Goal: Contribute content: Add original content to the website for others to see

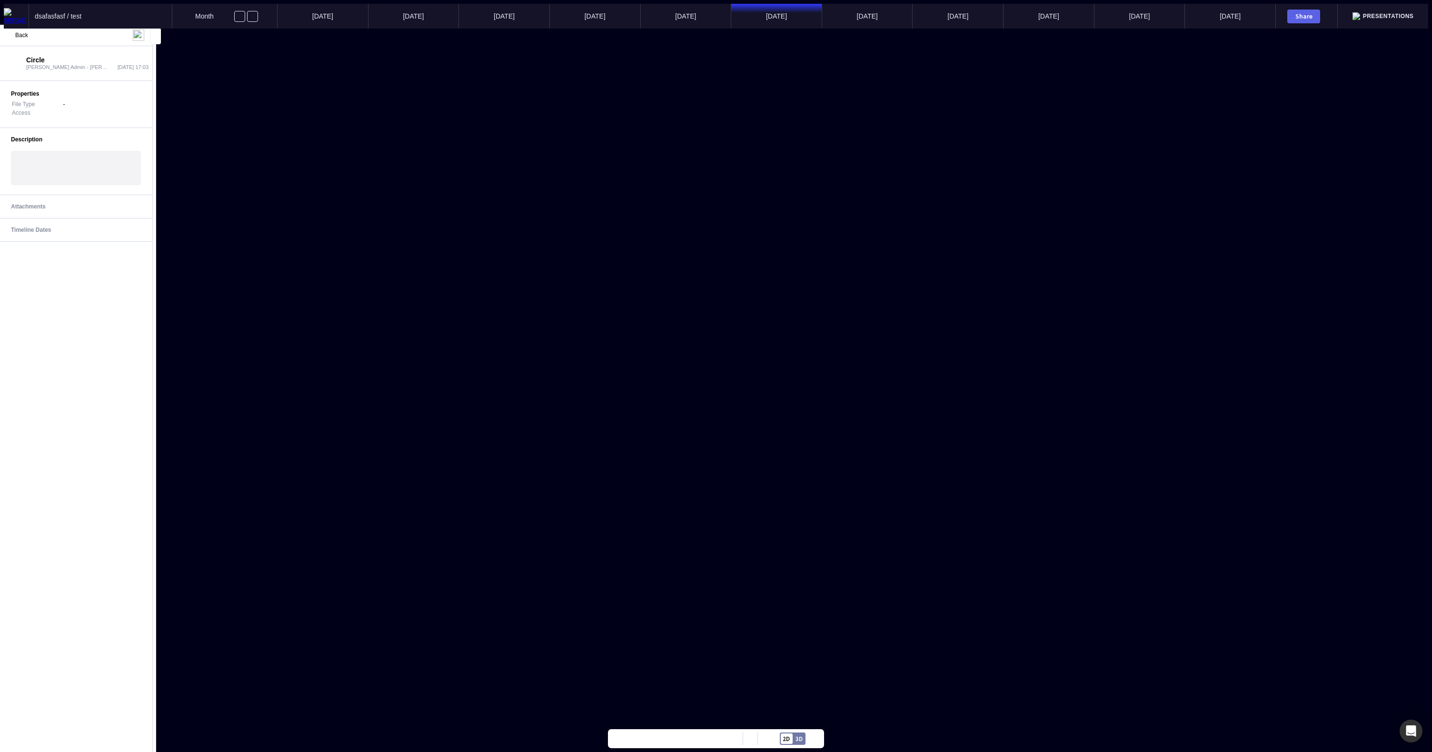
click at [93, 170] on div at bounding box center [76, 168] width 130 height 34
click at [87, 160] on div at bounding box center [76, 168] width 130 height 34
click at [90, 166] on div at bounding box center [76, 168] width 130 height 34
click at [135, 170] on mapp-icon at bounding box center [135, 165] width 10 height 10
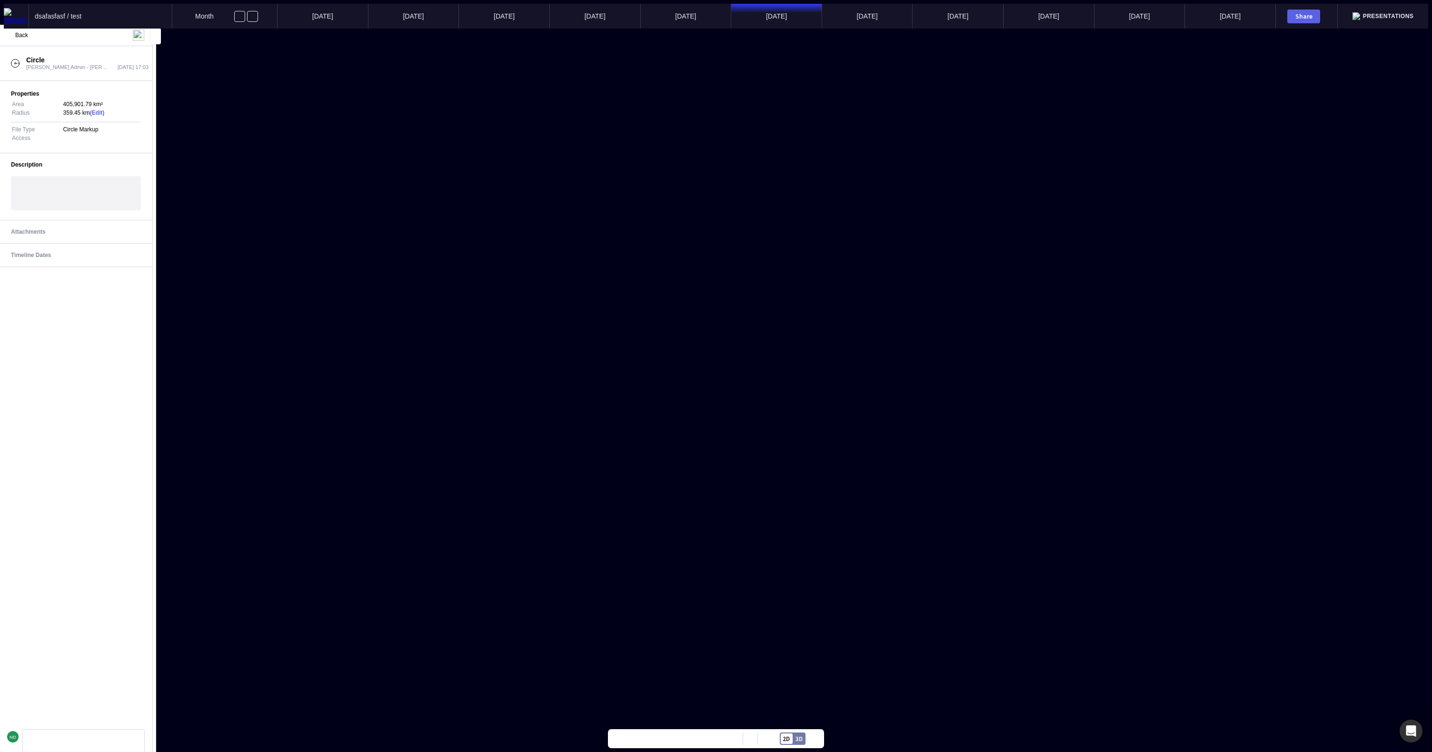
click at [84, 203] on div at bounding box center [76, 193] width 130 height 34
click at [7, 33] on mapp-icon at bounding box center [8, 35] width 11 height 11
click at [31, 104] on mapp-icon at bounding box center [35, 108] width 8 height 8
click at [55, 124] on p "Circle (copy)" at bounding box center [71, 127] width 32 height 7
click at [116, 203] on p "**********" at bounding box center [75, 198] width 117 height 9
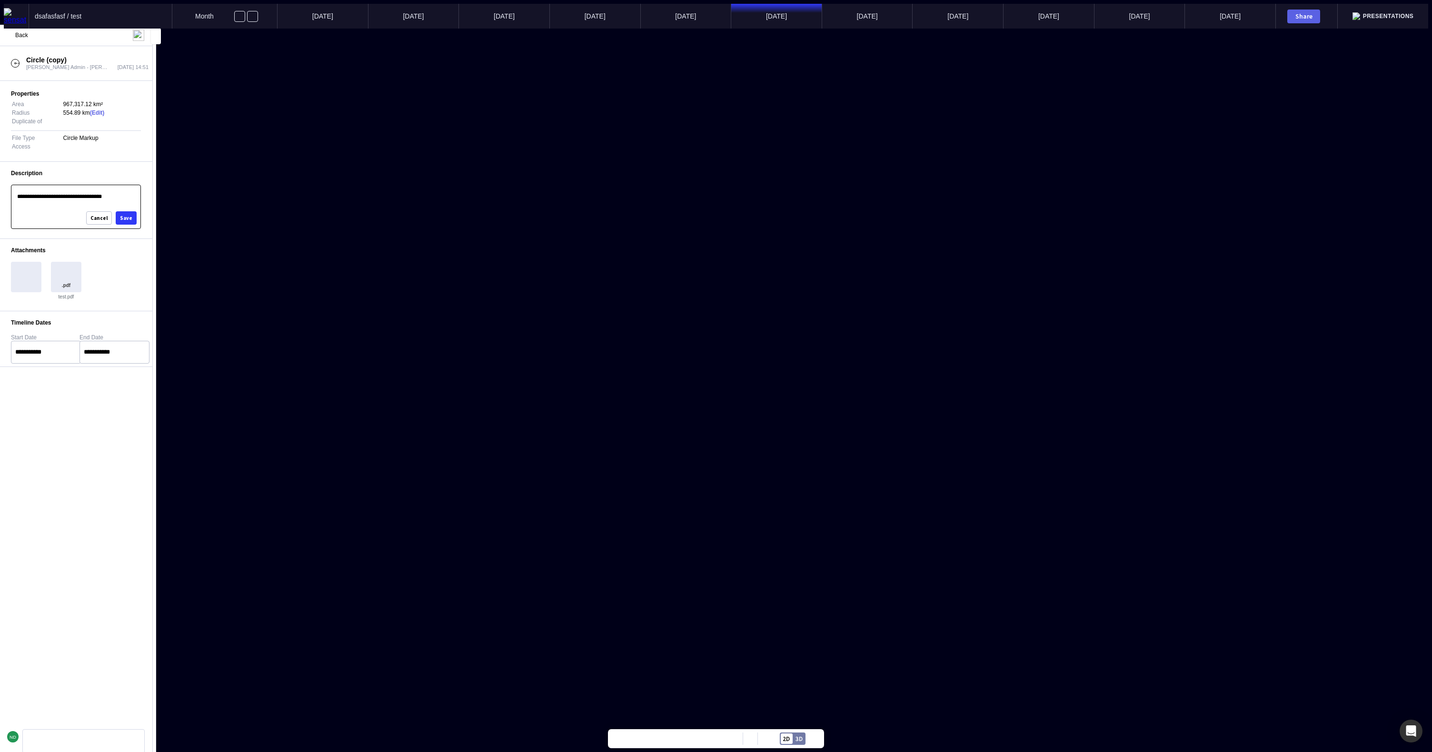
click at [127, 217] on div "Save" at bounding box center [126, 218] width 12 height 5
